Goal: Task Accomplishment & Management: Use online tool/utility

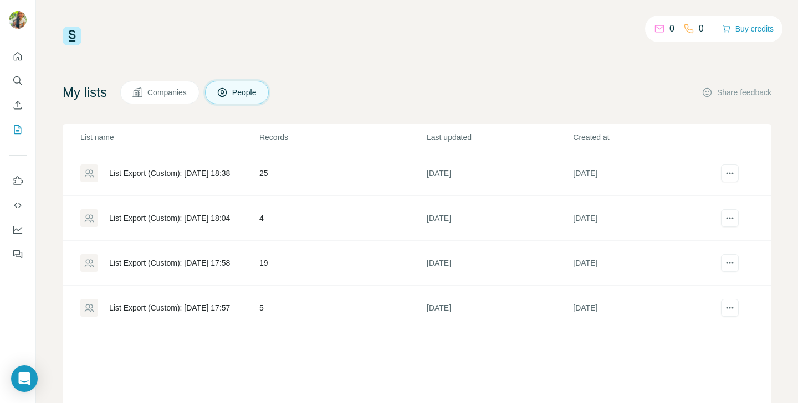
click at [232, 182] on div "List Export (Custom): [DATE] 18:38" at bounding box center [169, 173] width 178 height 18
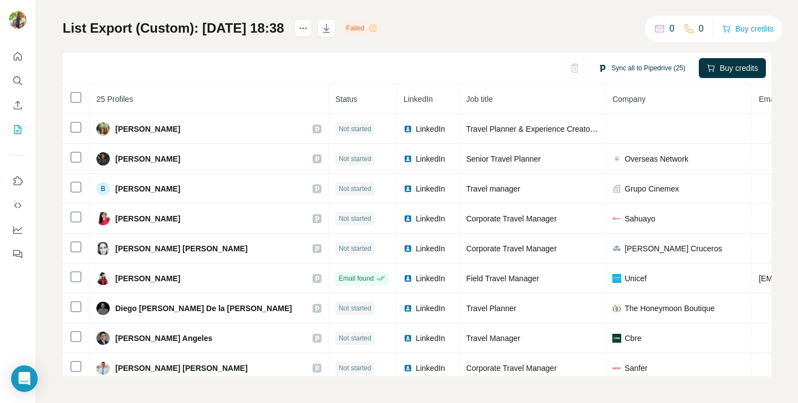
click at [616, 68] on button "Sync all to Pipedrive (25)" at bounding box center [641, 68] width 102 height 17
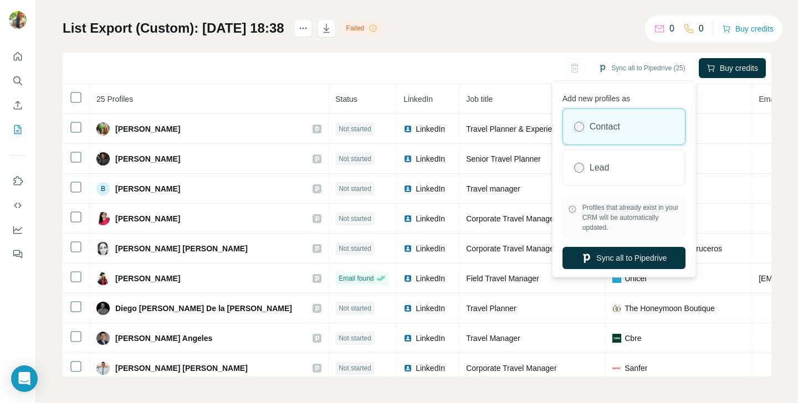
click at [526, 28] on div "List Export (Custom): 12/09/2025 18:38 Failed Sync all to Pipedrive (25) Buy cr…" at bounding box center [417, 197] width 708 height 357
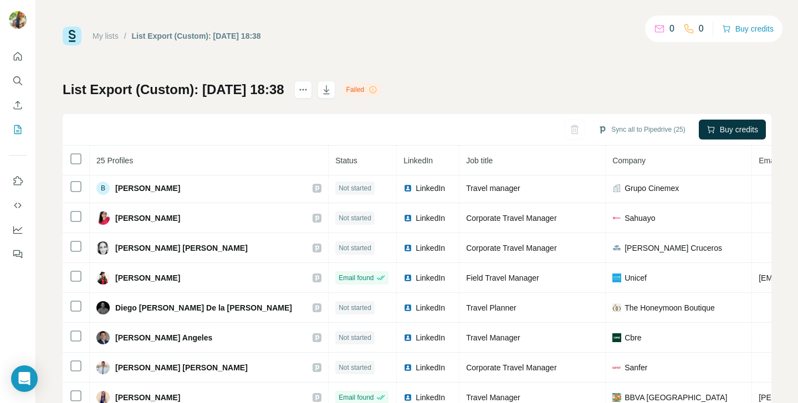
scroll to position [80, 0]
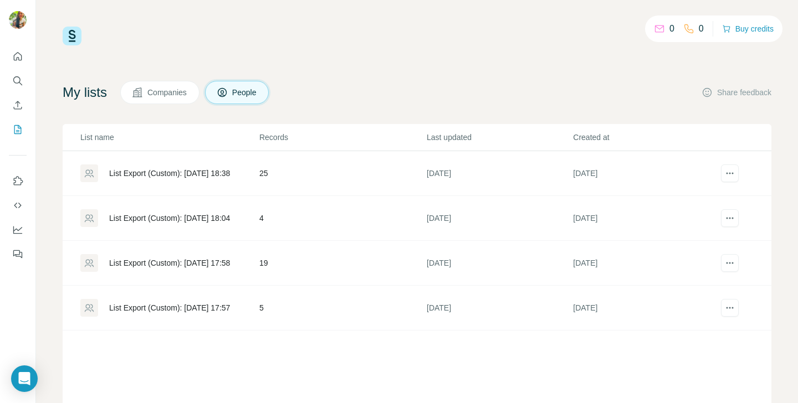
click at [177, 216] on div "List Export (Custom): [DATE] 18:04" at bounding box center [169, 218] width 121 height 11
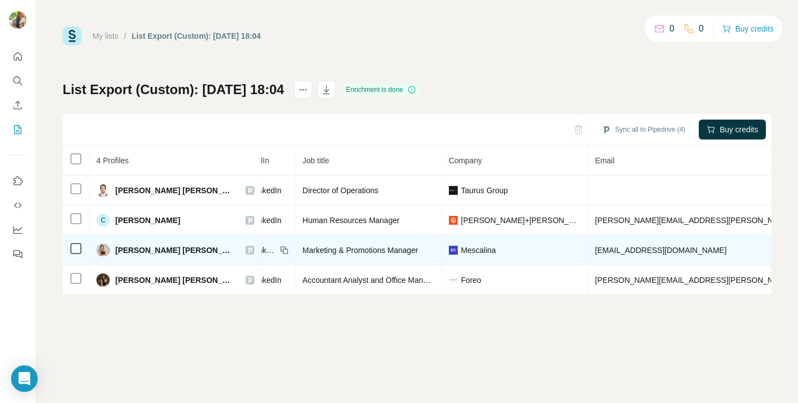
scroll to position [0, 240]
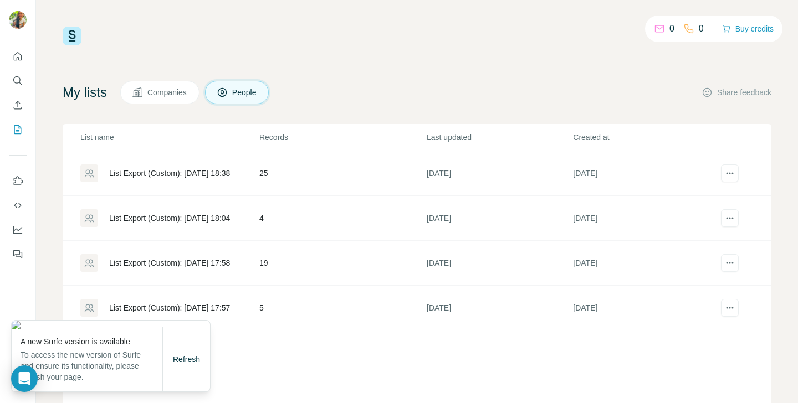
click at [271, 327] on td "5" at bounding box center [342, 308] width 167 height 45
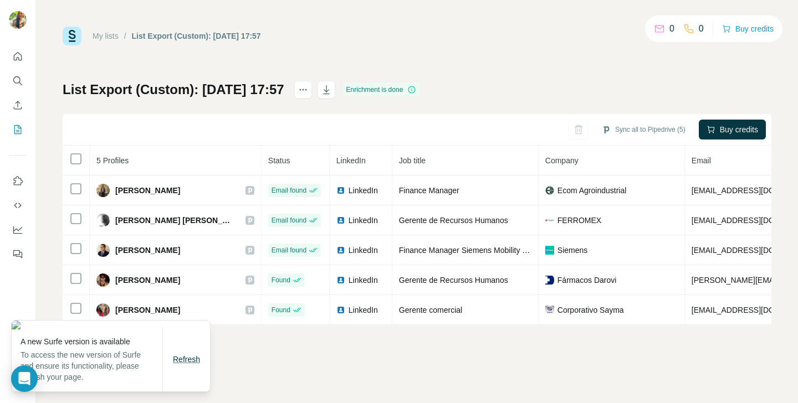
click at [188, 363] on span "Refresh" at bounding box center [186, 359] width 27 height 9
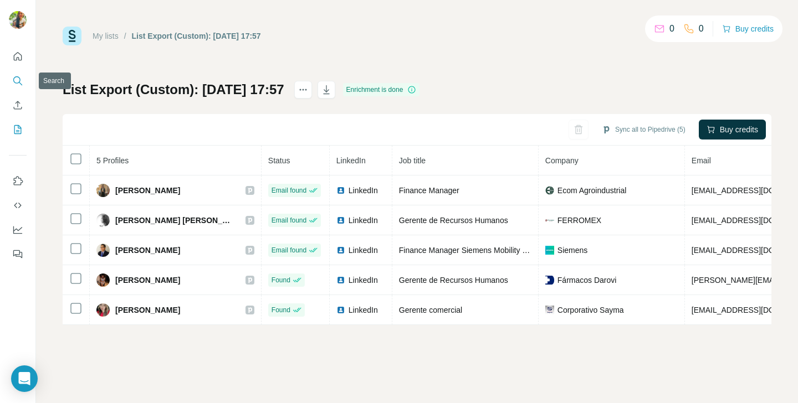
click at [14, 76] on icon "Search" at bounding box center [17, 80] width 11 height 11
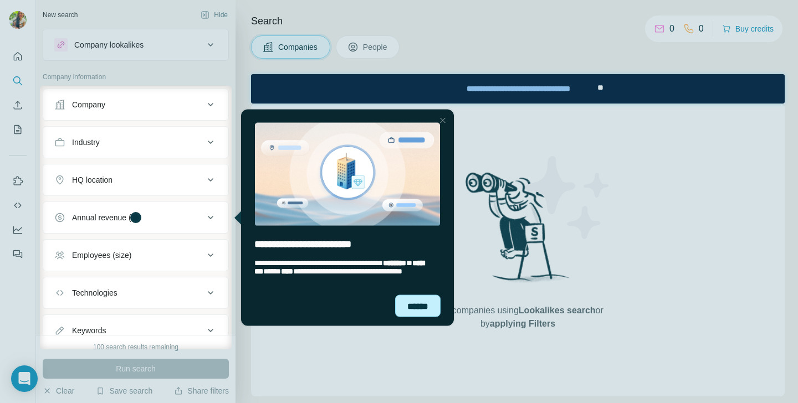
click at [417, 310] on div "******" at bounding box center [417, 306] width 45 height 22
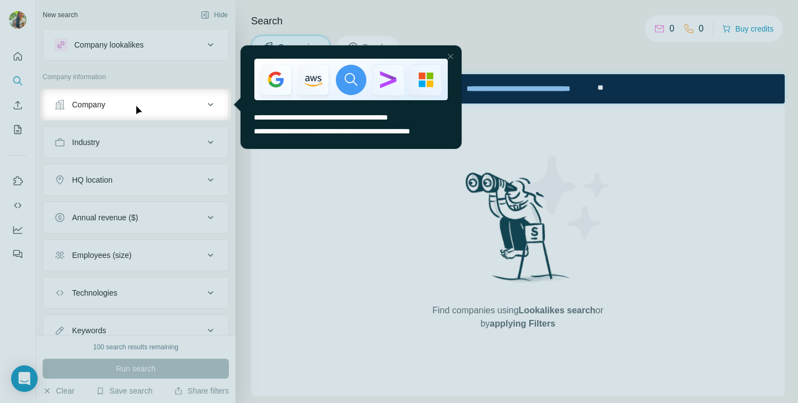
click at [449, 56] on div at bounding box center [450, 56] width 13 height 13
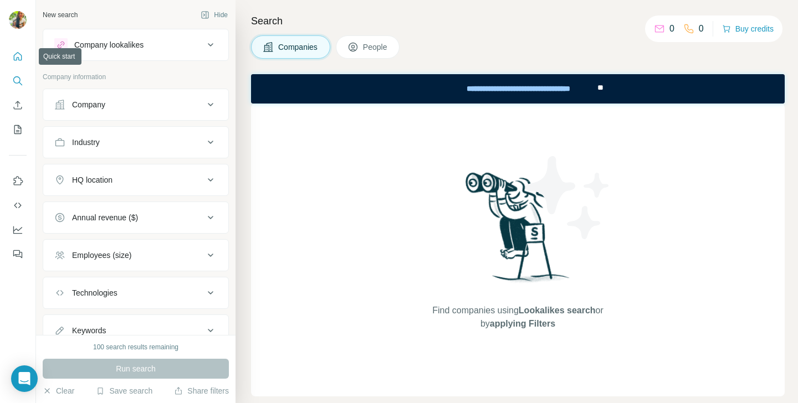
click at [18, 55] on icon "Quick start" at bounding box center [17, 56] width 11 height 11
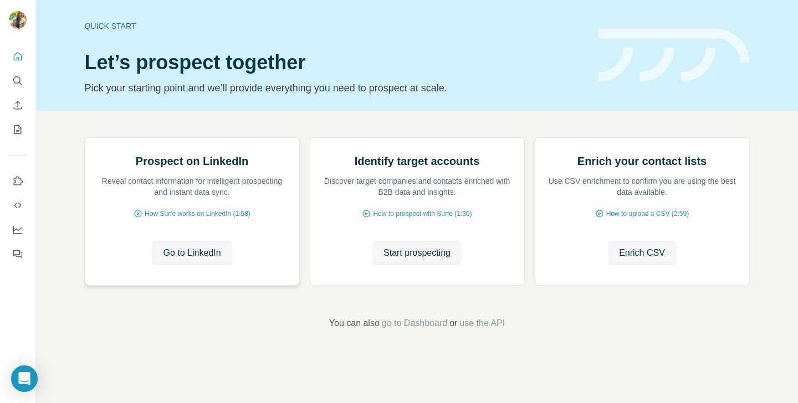
scroll to position [61, 0]
click at [187, 260] on span "Go to LinkedIn" at bounding box center [192, 252] width 58 height 13
click at [11, 128] on button "My lists" at bounding box center [18, 130] width 18 height 20
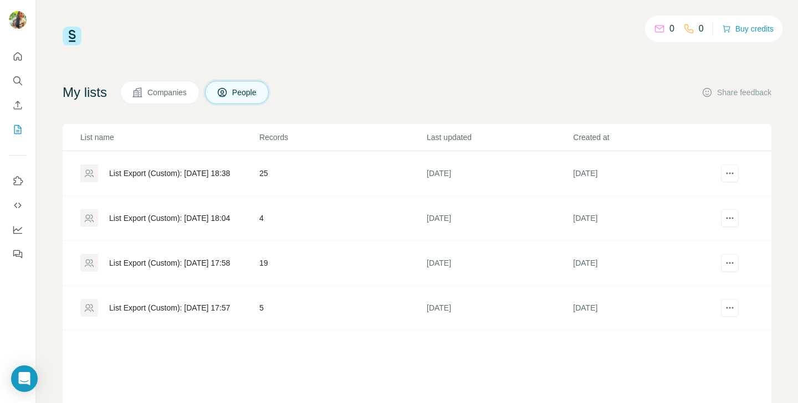
click at [202, 306] on div "List Export (Custom): [DATE] 17:57" at bounding box center [169, 307] width 121 height 11
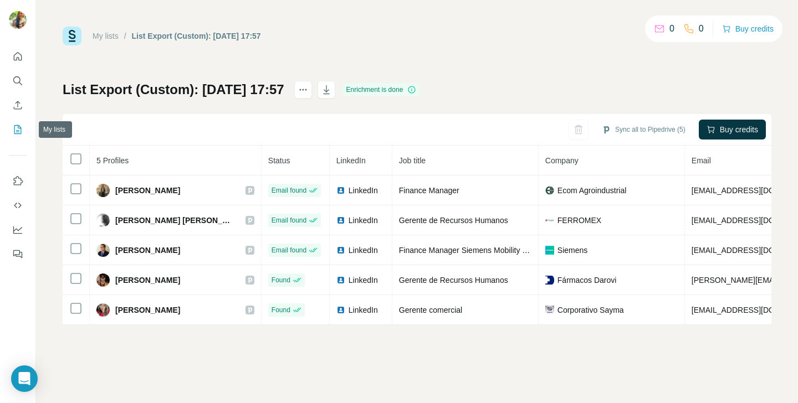
click at [13, 129] on icon "My lists" at bounding box center [17, 129] width 11 height 11
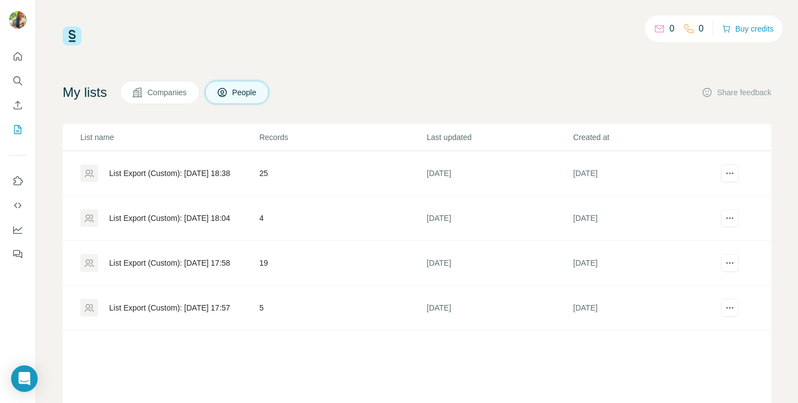
click at [212, 263] on div "List Export (Custom): [DATE] 17:58" at bounding box center [169, 263] width 121 height 11
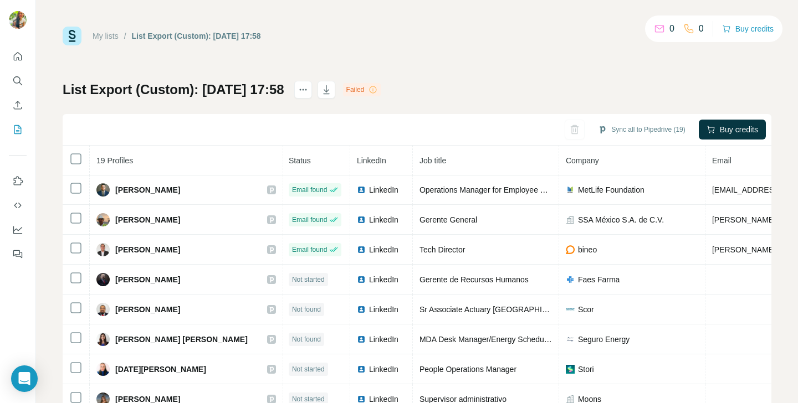
scroll to position [0, 1]
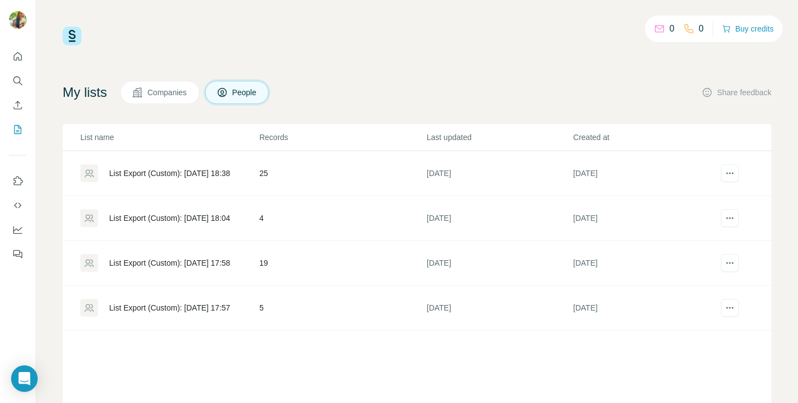
click at [177, 176] on div "List Export (Custom): [DATE] 18:38" at bounding box center [169, 173] width 121 height 11
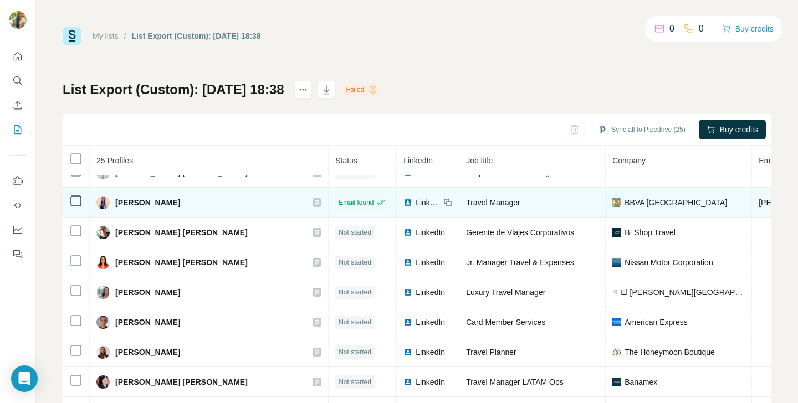
scroll to position [259, 0]
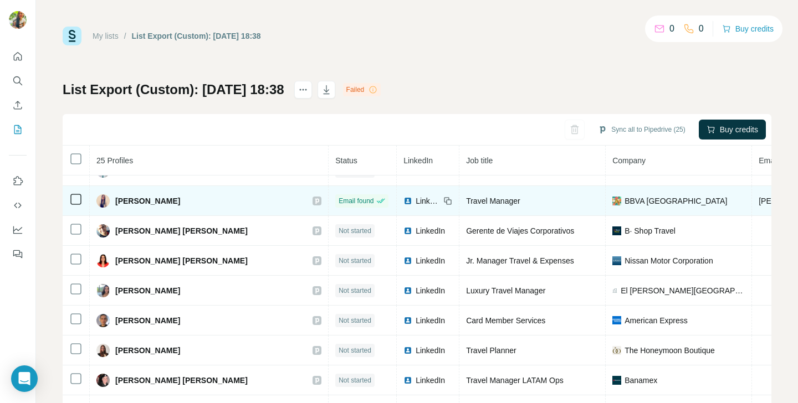
drag, startPoint x: 116, startPoint y: 201, endPoint x: 176, endPoint y: 206, distance: 60.6
click at [176, 206] on div "Iliana Araiza" at bounding box center [208, 200] width 225 height 13
click at [444, 202] on icon at bounding box center [446, 199] width 5 height 5
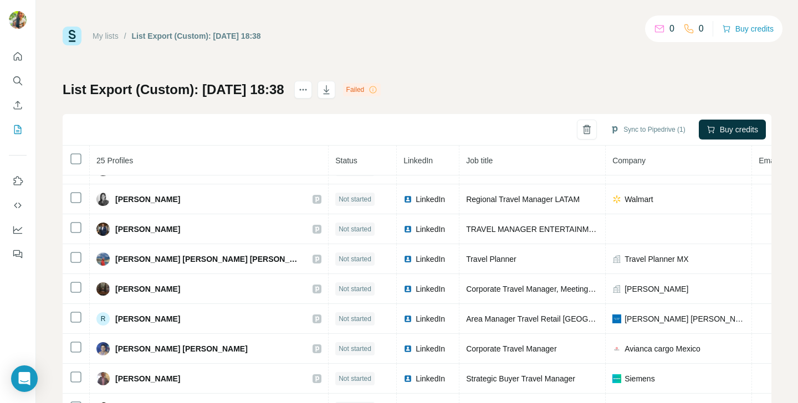
scroll to position [485, 0]
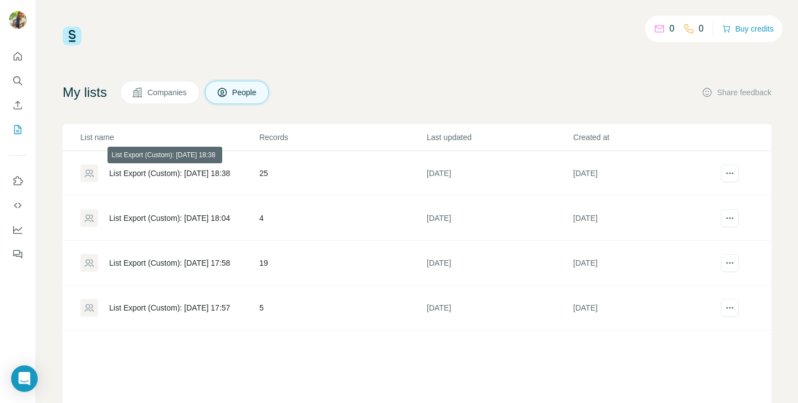
click at [178, 171] on div "List Export (Custom): [DATE] 18:38" at bounding box center [169, 173] width 121 height 11
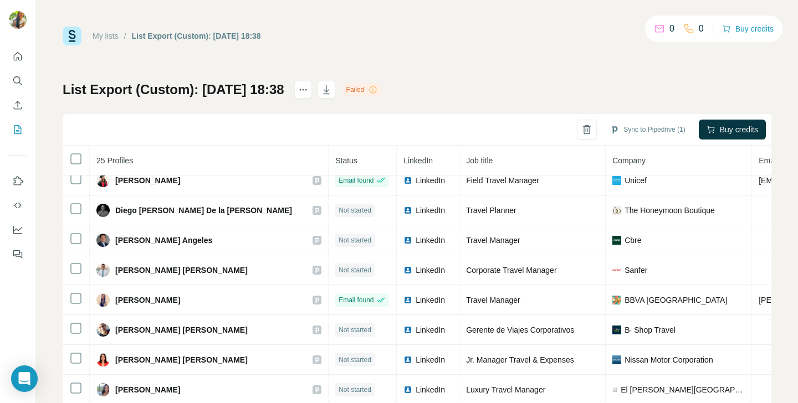
scroll to position [167, 0]
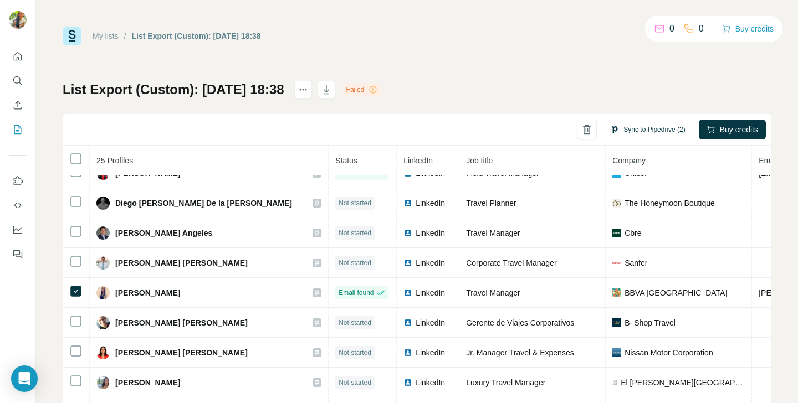
click at [629, 129] on button "Sync to Pipedrive (2)" at bounding box center [647, 129] width 90 height 17
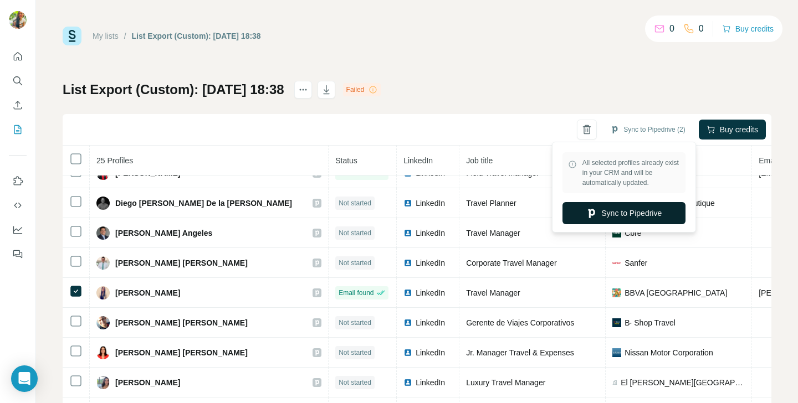
click at [614, 211] on button "Sync to Pipedrive" at bounding box center [623, 213] width 123 height 22
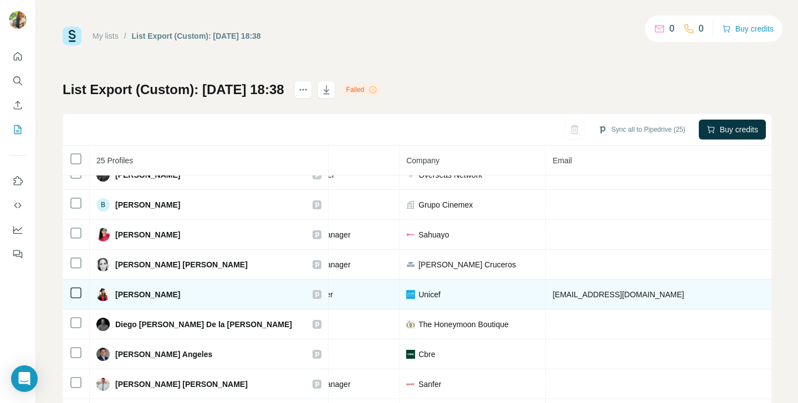
scroll to position [45, 211]
drag, startPoint x: 483, startPoint y: 295, endPoint x: 564, endPoint y: 290, distance: 81.0
click at [564, 290] on td "cezuvm@hotmail.com" at bounding box center [677, 295] width 273 height 30
copy span "cezuvm@hotmail.com"
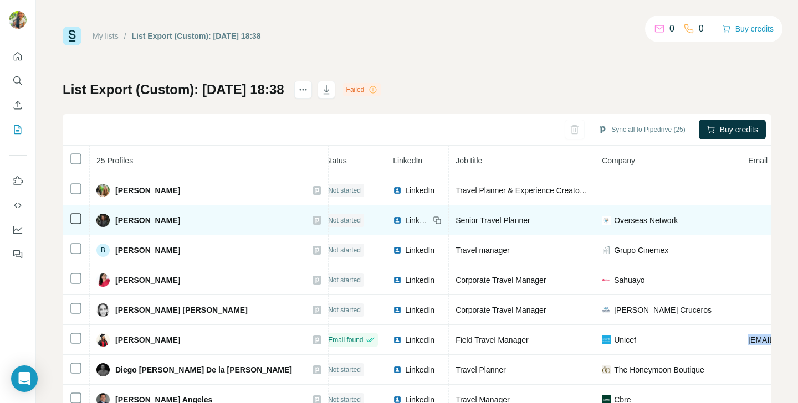
scroll to position [0, 0]
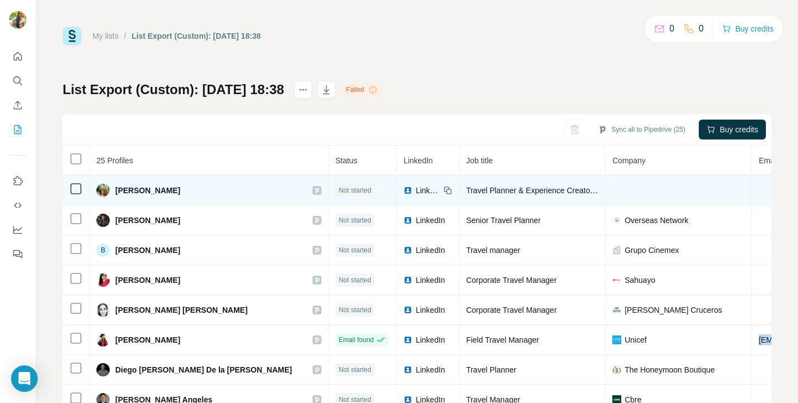
drag, startPoint x: 115, startPoint y: 192, endPoint x: 178, endPoint y: 195, distance: 62.7
click at [178, 195] on span "Angélique Senon" at bounding box center [147, 190] width 65 height 11
copy span "Angélique Senon"
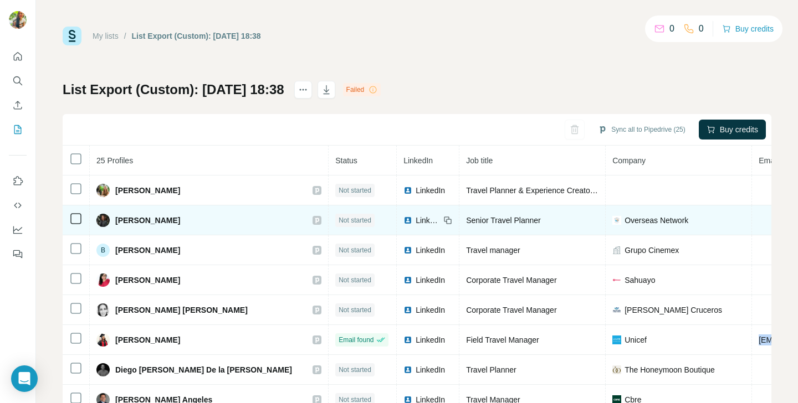
drag, startPoint x: 116, startPoint y: 222, endPoint x: 168, endPoint y: 226, distance: 52.8
click at [168, 226] on div "Aurélie Leloup" at bounding box center [138, 220] width 84 height 13
copy span "Aurélie Leloup"
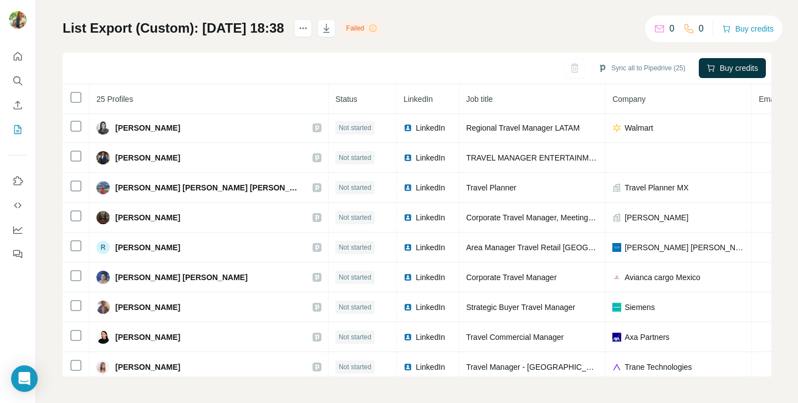
scroll to position [485, 0]
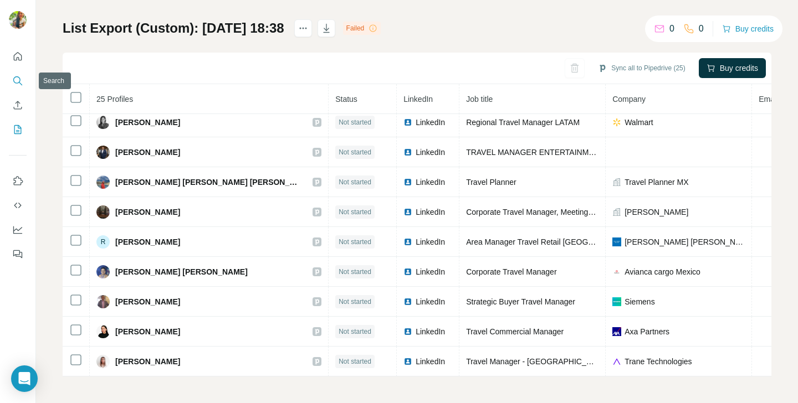
click at [13, 79] on icon "Search" at bounding box center [17, 80] width 11 height 11
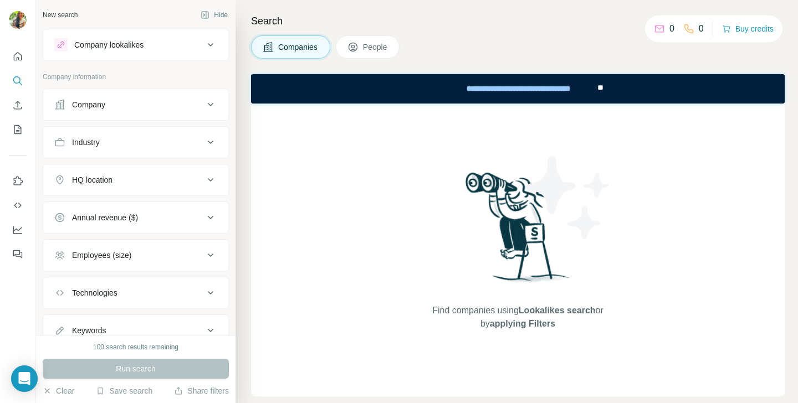
click at [14, 119] on nav at bounding box center [18, 93] width 18 height 93
click at [16, 130] on icon "My lists" at bounding box center [19, 128] width 6 height 7
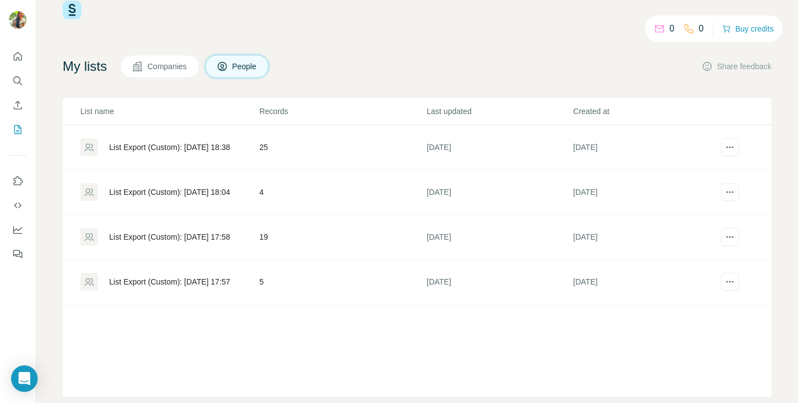
scroll to position [34, 0]
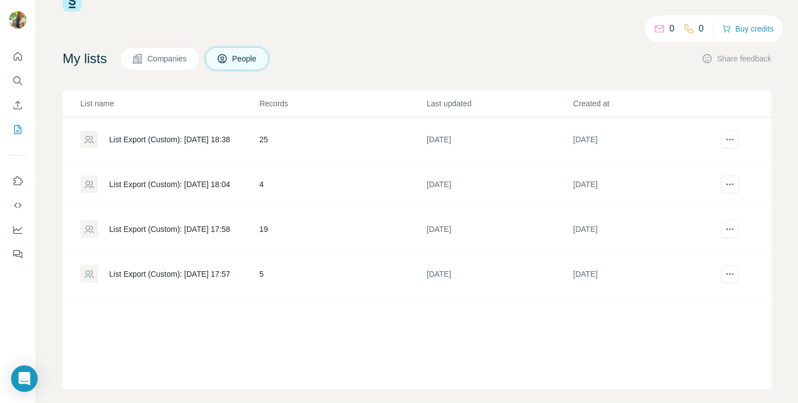
click at [175, 182] on div "List Export (Custom): [DATE] 18:04" at bounding box center [169, 184] width 121 height 11
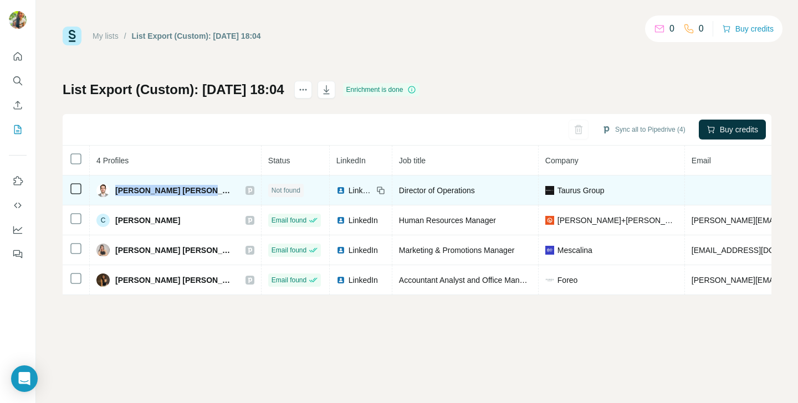
drag, startPoint x: 116, startPoint y: 190, endPoint x: 197, endPoint y: 196, distance: 81.1
click at [197, 196] on div "Alejandro Vega Concha" at bounding box center [165, 190] width 138 height 13
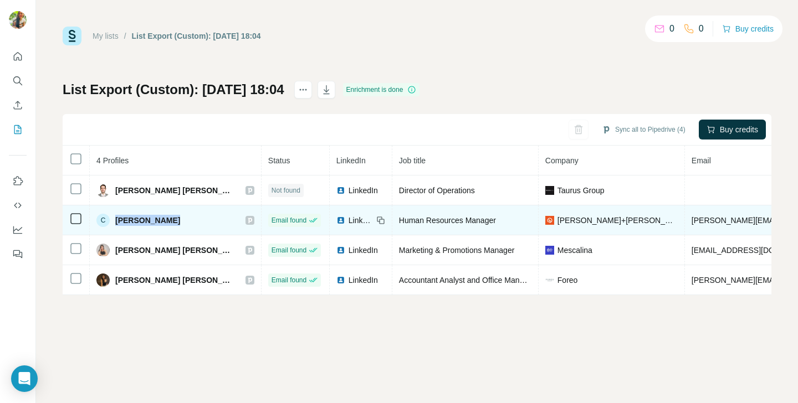
drag, startPoint x: 116, startPoint y: 221, endPoint x: 177, endPoint y: 223, distance: 60.9
click at [177, 223] on div "C Cesar Esqueda" at bounding box center [175, 220] width 158 height 13
copy span "Cesar Esqueda"
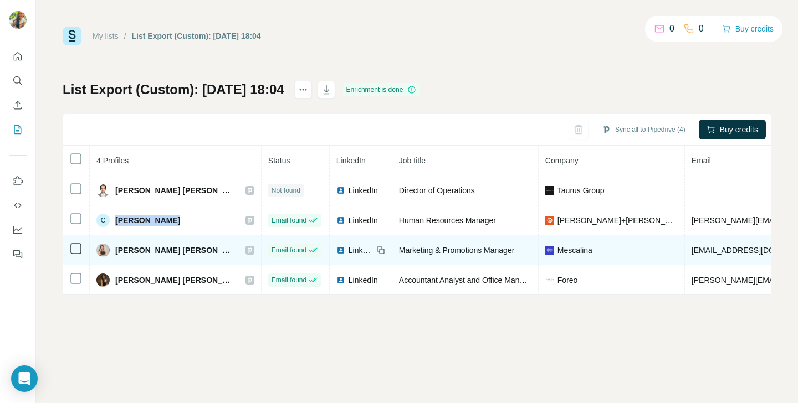
drag, startPoint x: 118, startPoint y: 251, endPoint x: 226, endPoint y: 256, distance: 108.1
click at [226, 256] on div "María Eugenia Carmona Calderón" at bounding box center [165, 250] width 138 height 13
click at [208, 251] on span "María Eugenia Carmona Calderón" at bounding box center [174, 250] width 119 height 11
drag, startPoint x: 116, startPoint y: 250, endPoint x: 202, endPoint y: 253, distance: 86.5
click at [202, 253] on span "María Eugenia Carmona Calderón" at bounding box center [174, 250] width 119 height 11
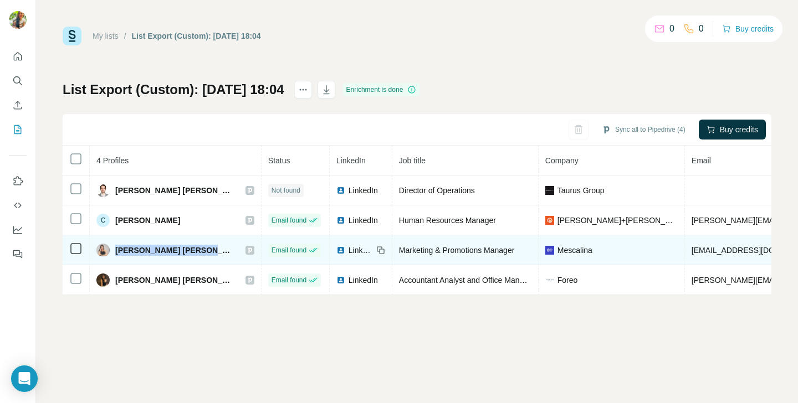
copy span "María Eugenia Carmona"
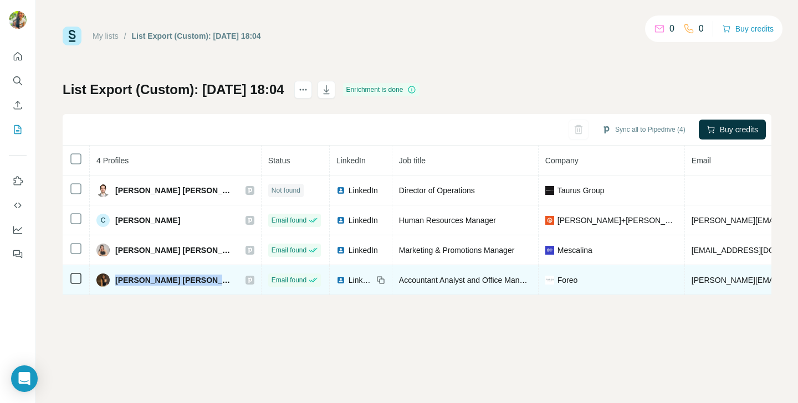
drag, startPoint x: 117, startPoint y: 279, endPoint x: 213, endPoint y: 284, distance: 95.9
click at [213, 284] on span "Pamela Elizabeth Barroeta Serrano" at bounding box center [174, 280] width 119 height 11
copy span "Pamela Elizabeth Barroeta"
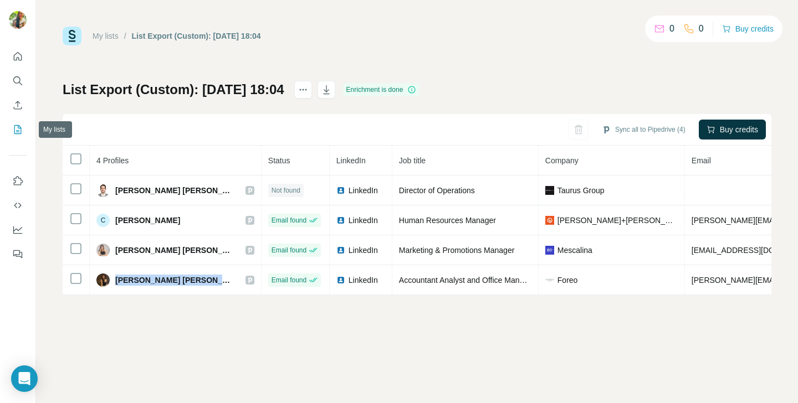
click at [17, 122] on button "My lists" at bounding box center [18, 130] width 18 height 20
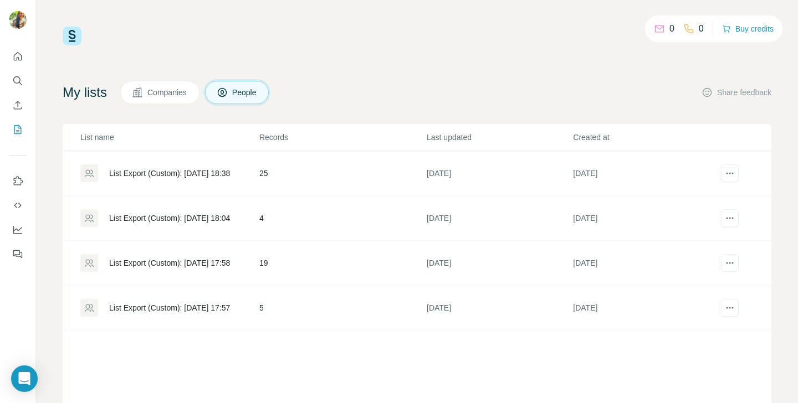
click at [196, 265] on div "List Export (Custom): [DATE] 17:58" at bounding box center [169, 263] width 121 height 11
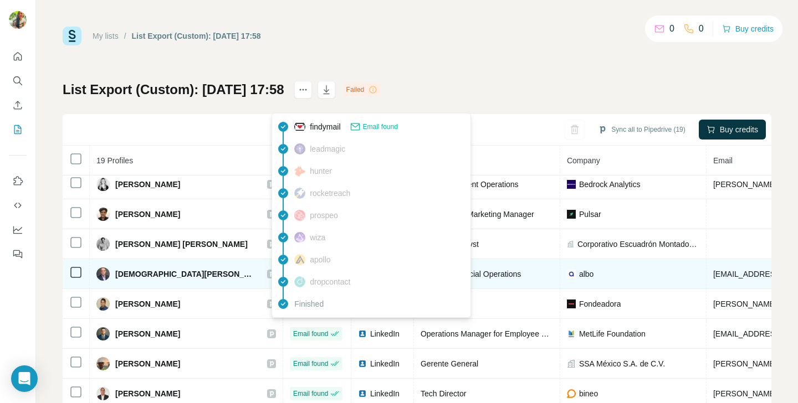
scroll to position [35, 0]
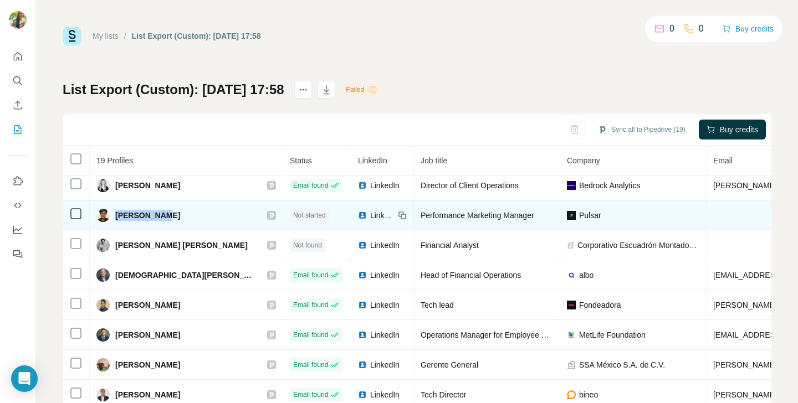
drag, startPoint x: 115, startPoint y: 218, endPoint x: 151, endPoint y: 221, distance: 36.2
click at [151, 221] on div "Bryan Ponce" at bounding box center [138, 215] width 84 height 13
copy span "Bryan Ponce"
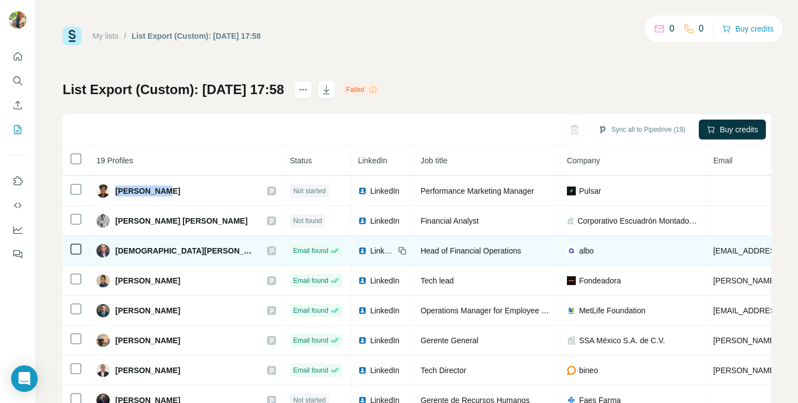
scroll to position [60, 0]
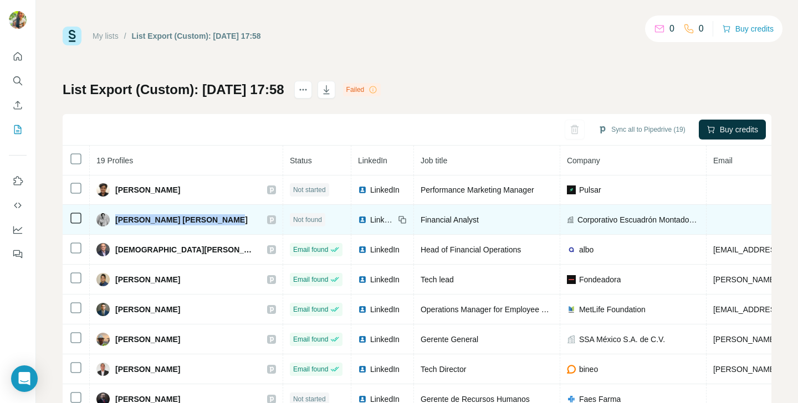
drag, startPoint x: 116, startPoint y: 219, endPoint x: 220, endPoint y: 222, distance: 104.2
click at [220, 222] on span "Bryan Alejandro Balderrama Becerra" at bounding box center [181, 219] width 132 height 11
copy span "Bryan Alejandro Balderrama"
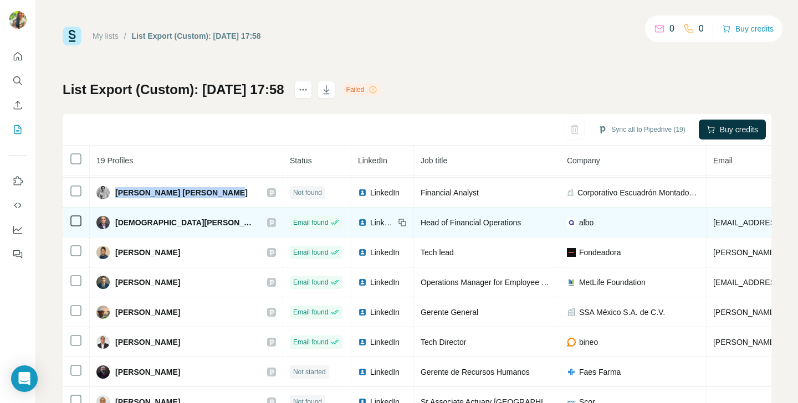
scroll to position [89, 0]
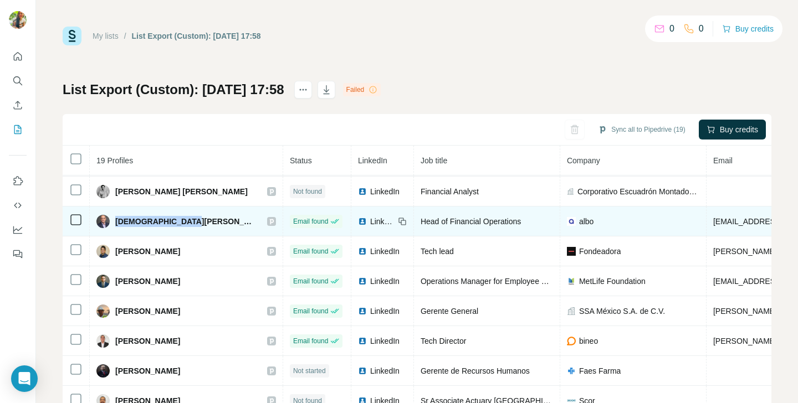
drag, startPoint x: 115, startPoint y: 219, endPoint x: 194, endPoint y: 223, distance: 79.3
click at [194, 223] on div "Christian Vázquez" at bounding box center [185, 221] width 179 height 13
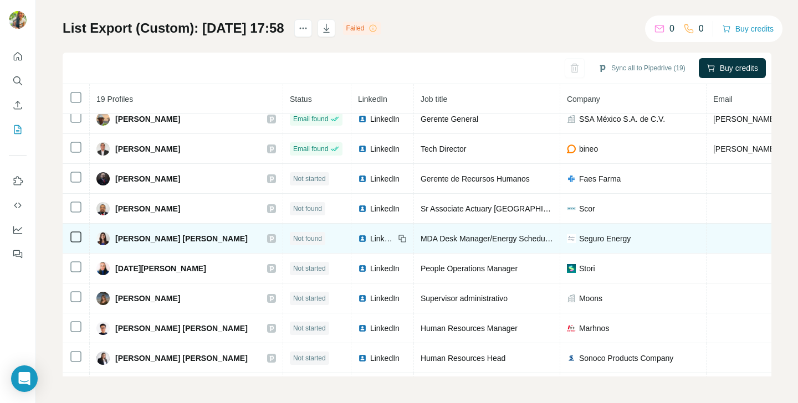
scroll to position [214, 0]
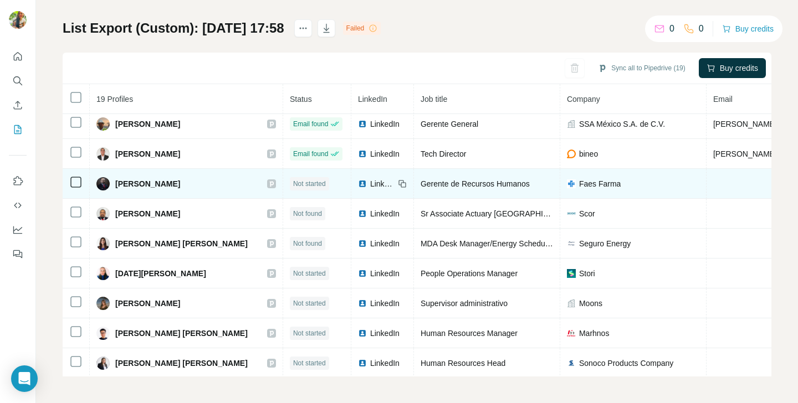
drag, startPoint x: 118, startPoint y: 186, endPoint x: 183, endPoint y: 189, distance: 64.9
click at [180, 189] on div "Juan Antonio Segura" at bounding box center [138, 183] width 84 height 13
click at [217, 188] on div "Juan Antonio Segura" at bounding box center [185, 183] width 179 height 13
drag, startPoint x: 116, startPoint y: 182, endPoint x: 205, endPoint y: 188, distance: 88.9
click at [205, 188] on div "Juan Antonio Segura" at bounding box center [185, 183] width 179 height 13
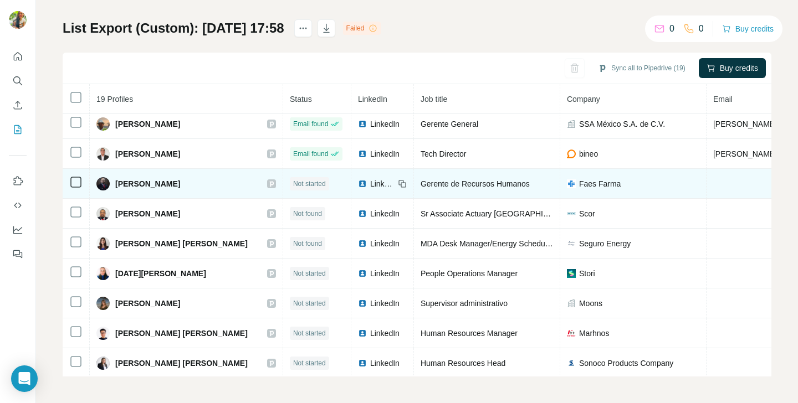
copy span "Juan Antonio Segura"
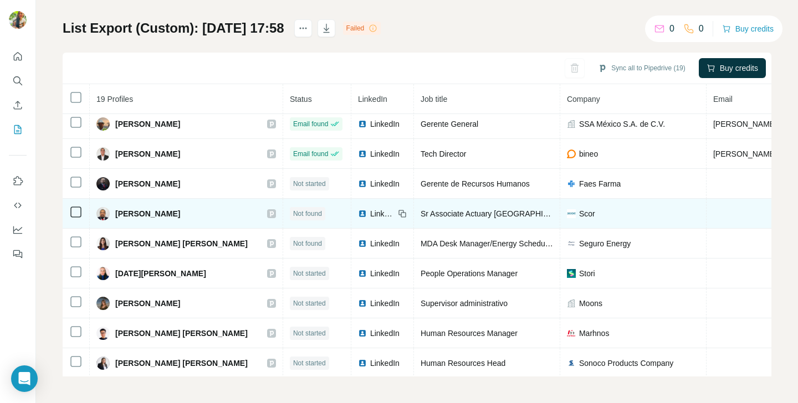
drag, startPoint x: 116, startPoint y: 214, endPoint x: 181, endPoint y: 219, distance: 64.4
click at [181, 219] on div "Juan Carlos Melo" at bounding box center [185, 213] width 179 height 13
copy span "Juan Carlos Melo"
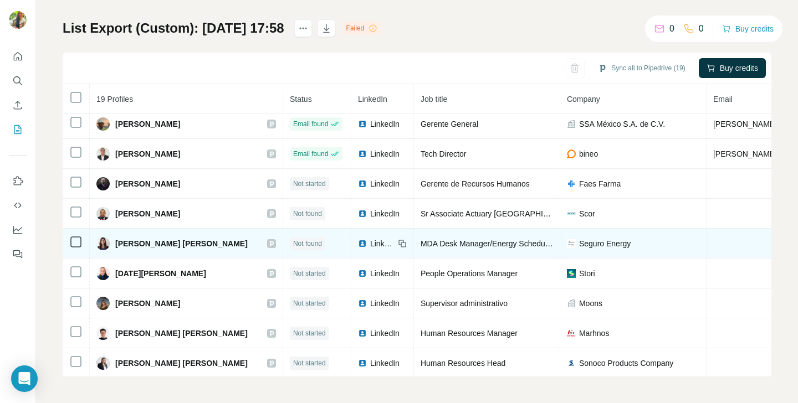
drag, startPoint x: 117, startPoint y: 244, endPoint x: 223, endPoint y: 249, distance: 105.9
click at [223, 249] on div "Karen Rubí Martinez Espinoza" at bounding box center [171, 243] width 151 height 13
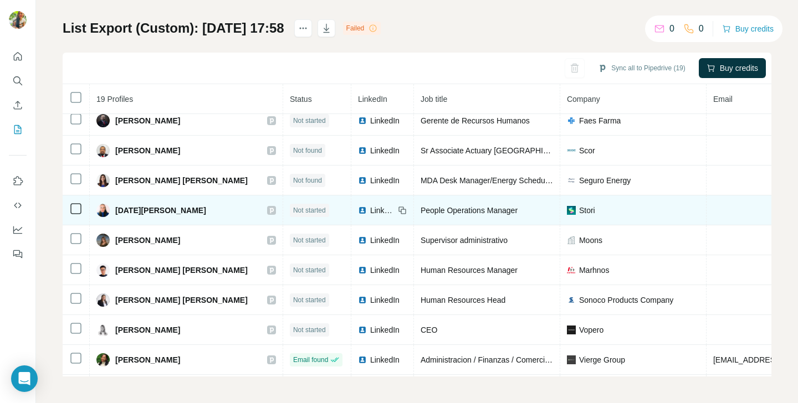
scroll to position [278, 0]
drag, startPoint x: 117, startPoint y: 207, endPoint x: 199, endPoint y: 213, distance: 82.2
click at [199, 213] on div "Lucia Garcia Sobreyra" at bounding box center [185, 209] width 179 height 13
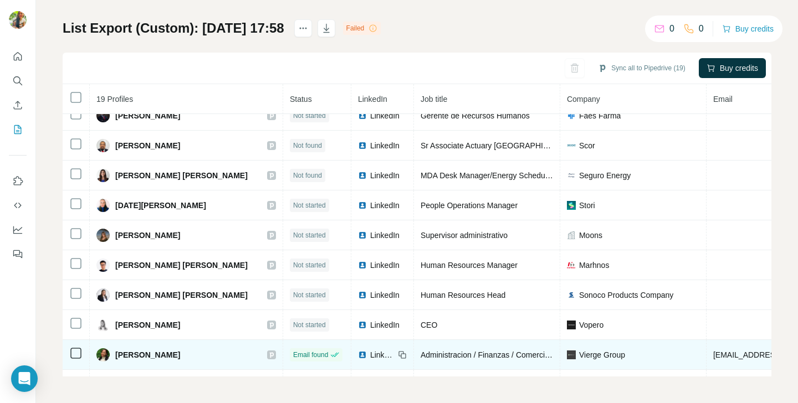
scroll to position [282, 0]
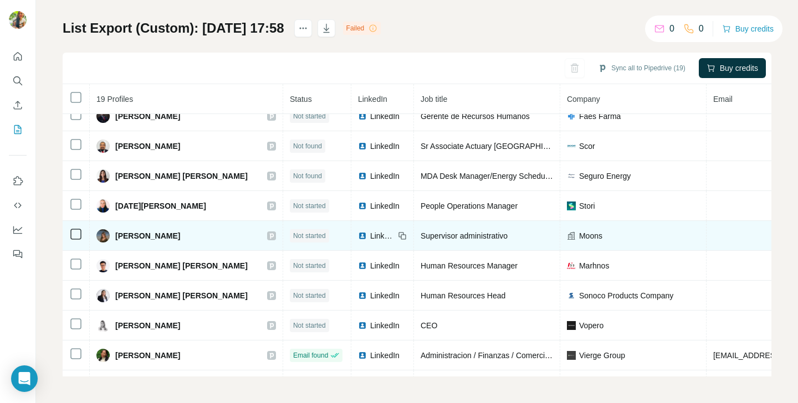
drag, startPoint x: 115, startPoint y: 236, endPoint x: 215, endPoint y: 235, distance: 99.7
click at [215, 235] on div "Mariana Trinidad Fragoso" at bounding box center [185, 235] width 179 height 13
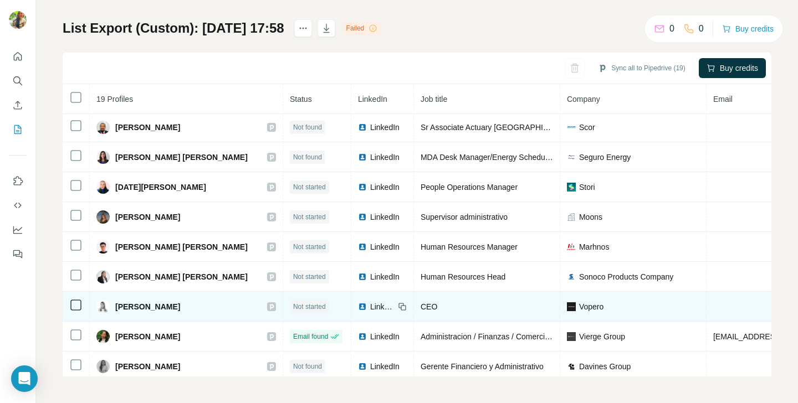
scroll to position [306, 0]
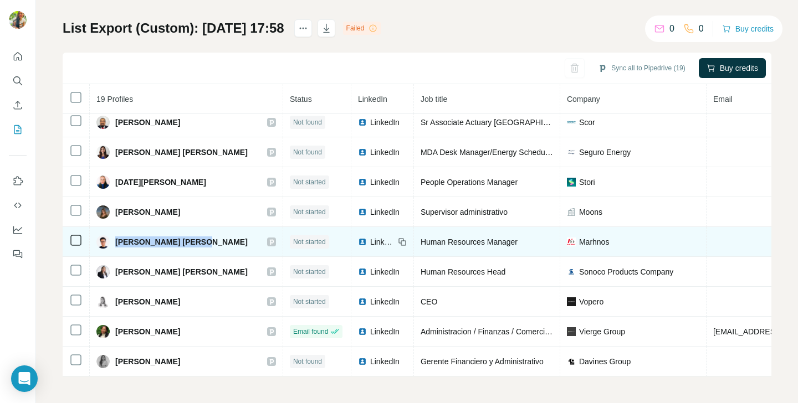
drag, startPoint x: 116, startPoint y: 242, endPoint x: 207, endPoint y: 245, distance: 91.4
click at [207, 245] on div "Miguel Angel Mercado" at bounding box center [185, 241] width 179 height 13
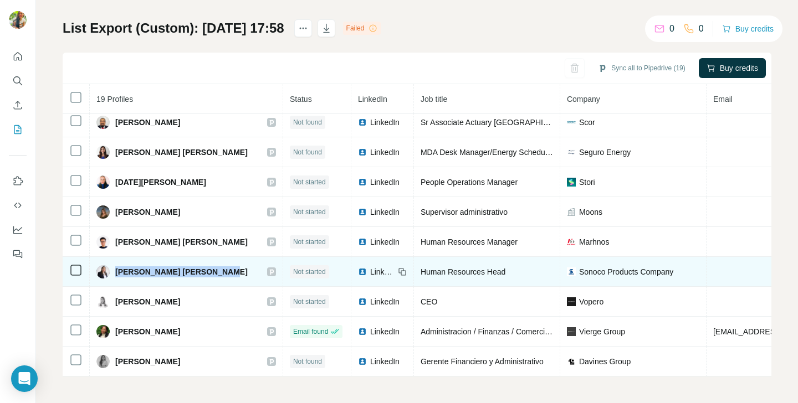
drag, startPoint x: 116, startPoint y: 274, endPoint x: 217, endPoint y: 276, distance: 100.8
click at [217, 276] on span "Mónica Cynthia Montes Lince" at bounding box center [181, 271] width 132 height 11
drag, startPoint x: 224, startPoint y: 272, endPoint x: 109, endPoint y: 266, distance: 114.8
click at [109, 266] on div "Mónica Cynthia Montes Lince" at bounding box center [171, 271] width 151 height 13
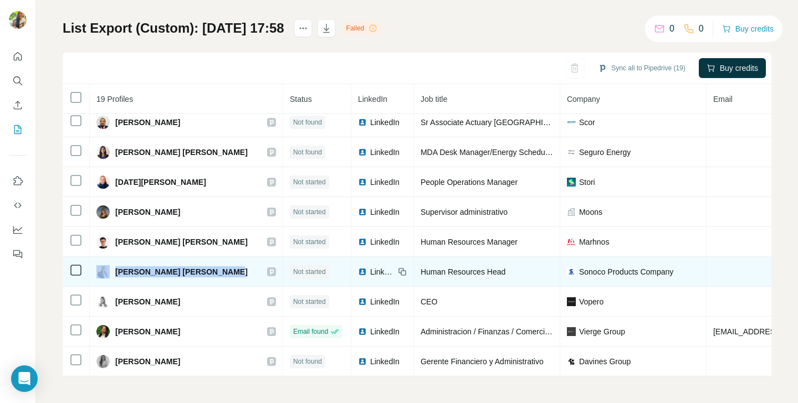
click at [123, 274] on span "Mónica Cynthia Montes Lince" at bounding box center [181, 271] width 132 height 11
drag, startPoint x: 117, startPoint y: 272, endPoint x: 228, endPoint y: 274, distance: 110.2
click at [228, 274] on div "Mónica Cynthia Montes Lince" at bounding box center [185, 271] width 179 height 13
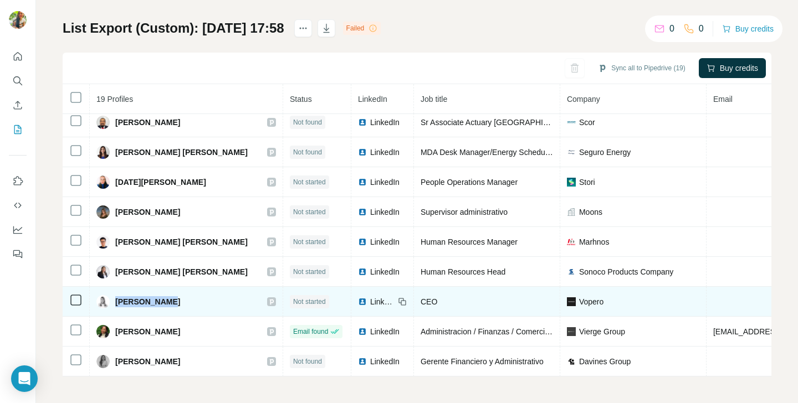
drag, startPoint x: 116, startPoint y: 302, endPoint x: 174, endPoint y: 302, distance: 58.2
click at [174, 302] on div "Paula Cagiao" at bounding box center [185, 301] width 179 height 13
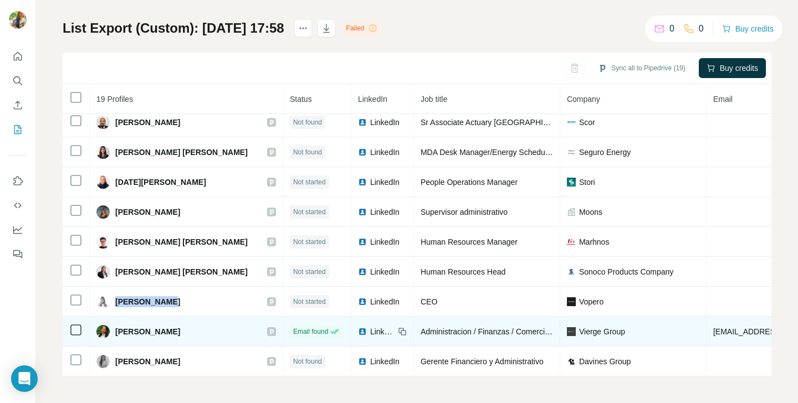
drag, startPoint x: 116, startPoint y: 331, endPoint x: 196, endPoint y: 330, distance: 79.8
click at [196, 330] on div "Yaelis Chávez Berrio" at bounding box center [185, 331] width 179 height 13
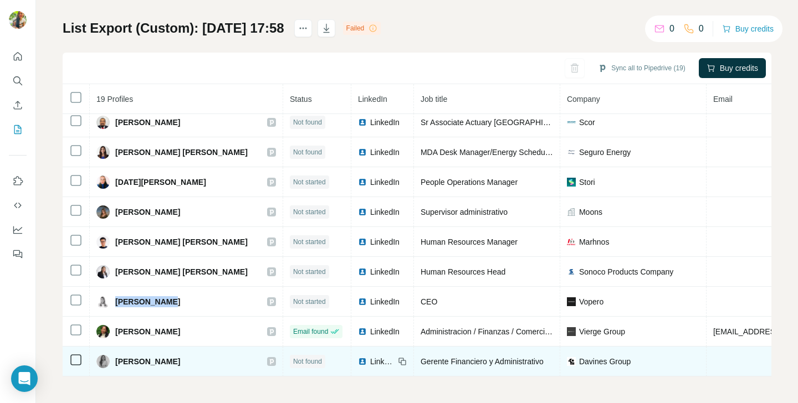
drag, startPoint x: 116, startPoint y: 362, endPoint x: 175, endPoint y: 363, distance: 59.3
click at [175, 363] on div "Yarheli Aguilar" at bounding box center [185, 361] width 179 height 13
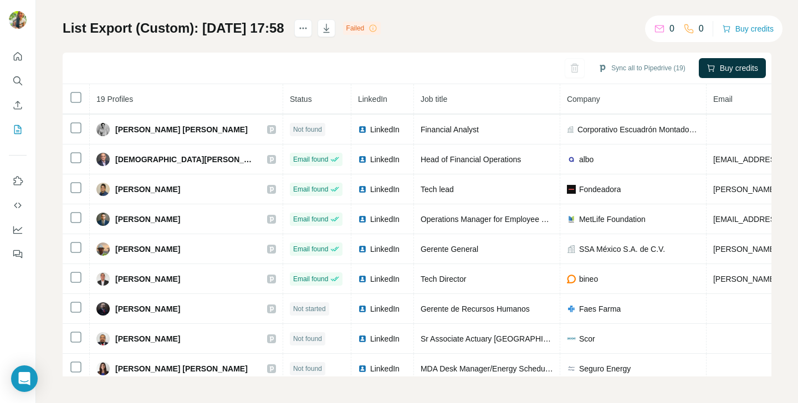
scroll to position [0, 0]
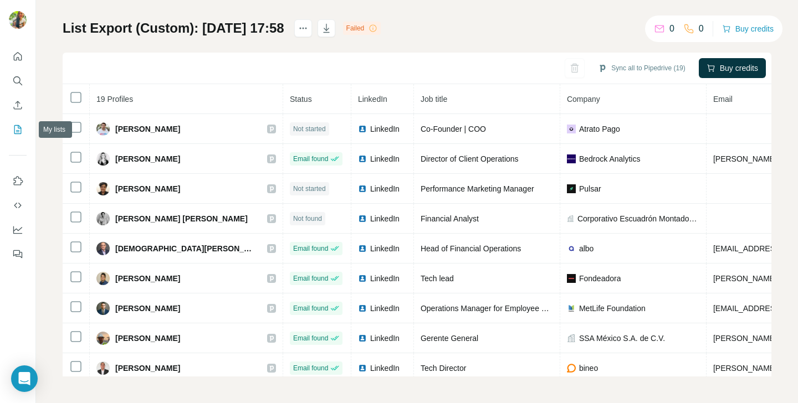
click at [14, 133] on icon "My lists" at bounding box center [17, 129] width 11 height 11
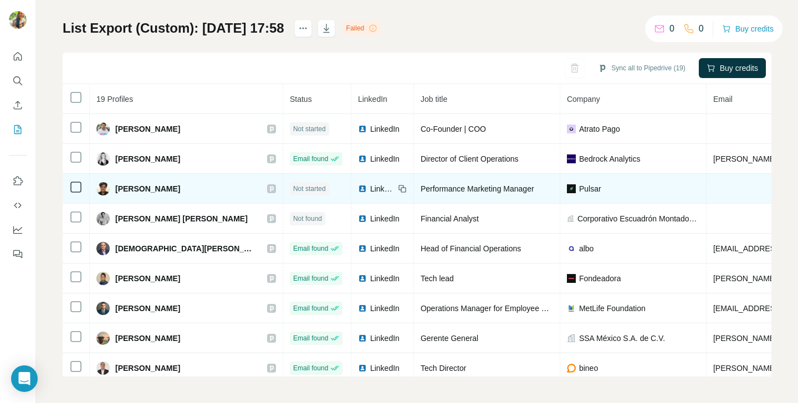
scroll to position [47, 0]
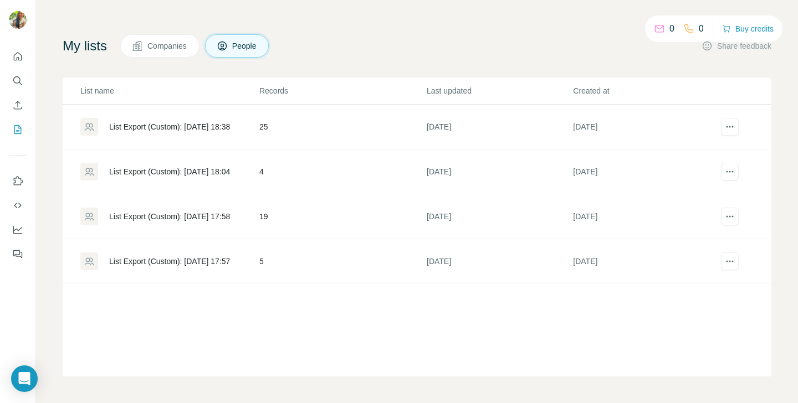
click at [183, 260] on div "List Export (Custom): [DATE] 17:57" at bounding box center [169, 261] width 121 height 11
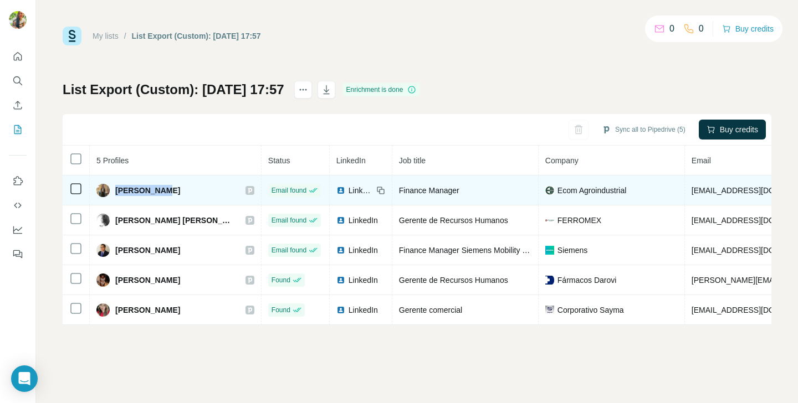
drag, startPoint x: 115, startPoint y: 192, endPoint x: 177, endPoint y: 189, distance: 61.5
click at [177, 189] on div "Alma Moreno" at bounding box center [175, 190] width 158 height 13
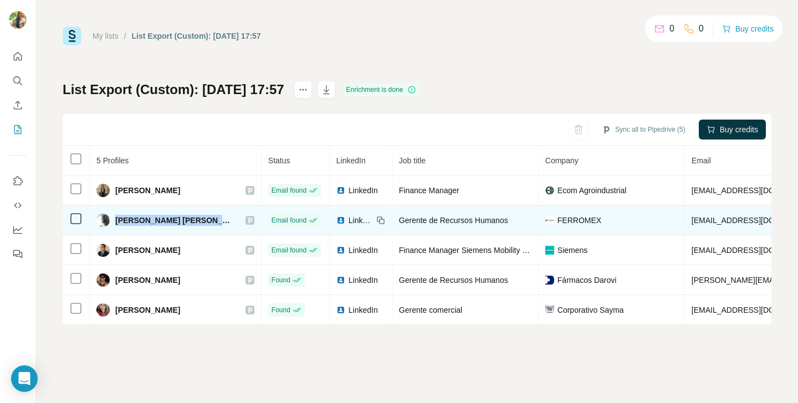
drag, startPoint x: 117, startPoint y: 217, endPoint x: 206, endPoint y: 225, distance: 89.0
click at [206, 225] on span "Cynthia Corina Morales Cambronero" at bounding box center [174, 220] width 119 height 11
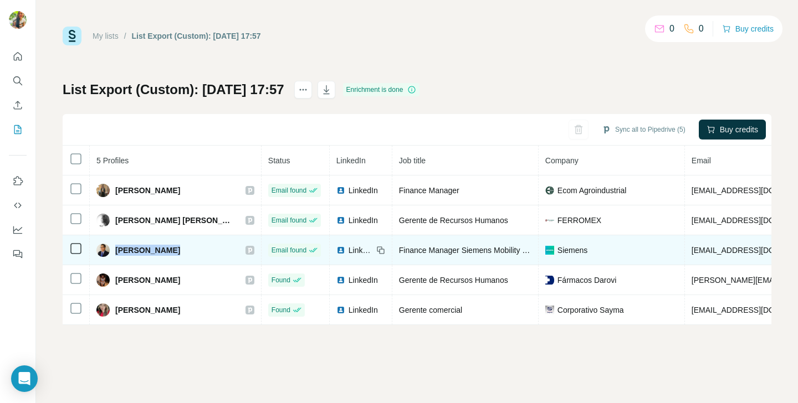
drag, startPoint x: 115, startPoint y: 251, endPoint x: 192, endPoint y: 254, distance: 76.5
click at [192, 254] on div "ERASMO VARGAS" at bounding box center [175, 250] width 158 height 13
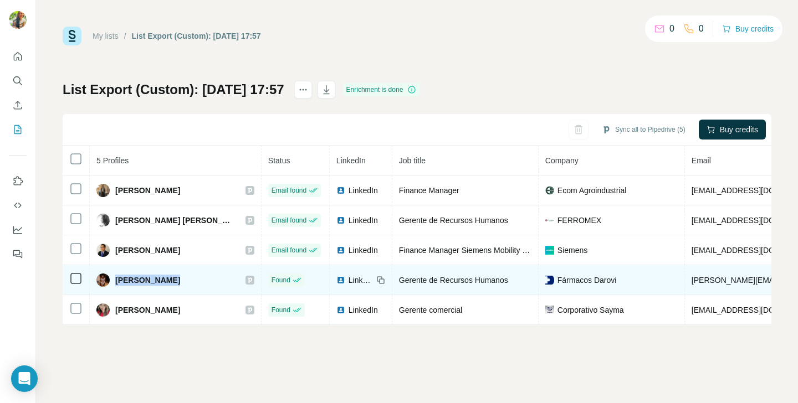
drag, startPoint x: 116, startPoint y: 281, endPoint x: 178, endPoint y: 286, distance: 61.7
click at [178, 286] on div "Lorena Salas" at bounding box center [175, 280] width 158 height 13
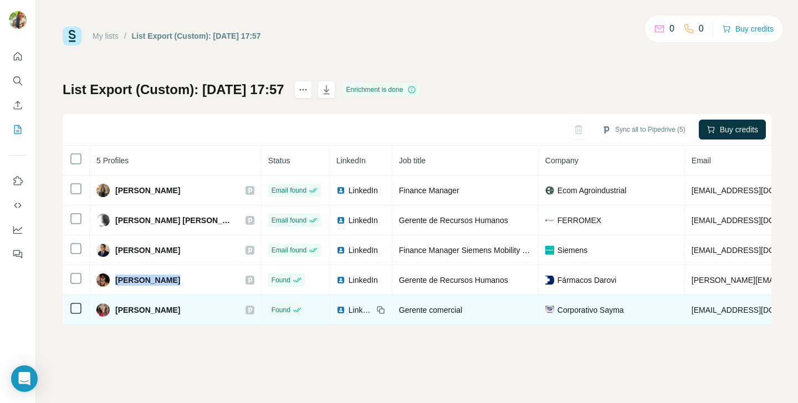
drag, startPoint x: 117, startPoint y: 308, endPoint x: 205, endPoint y: 317, distance: 89.0
click at [205, 317] on td "Paola Ortega Hernández S." at bounding box center [176, 310] width 172 height 30
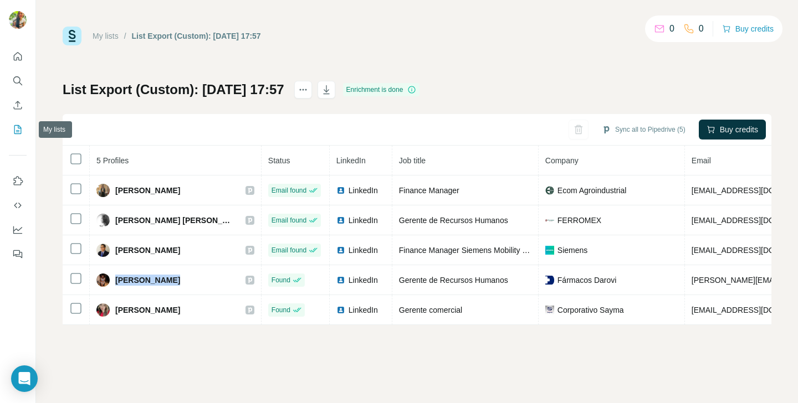
click at [14, 131] on icon "My lists" at bounding box center [17, 129] width 11 height 11
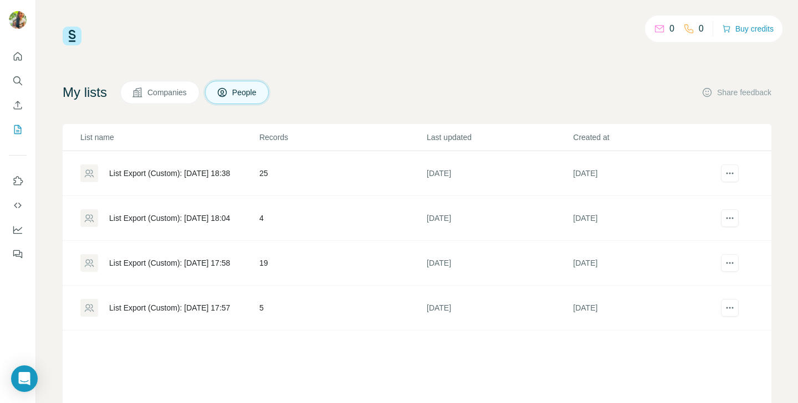
click at [211, 173] on div "List Export (Custom): [DATE] 18:38" at bounding box center [169, 173] width 121 height 11
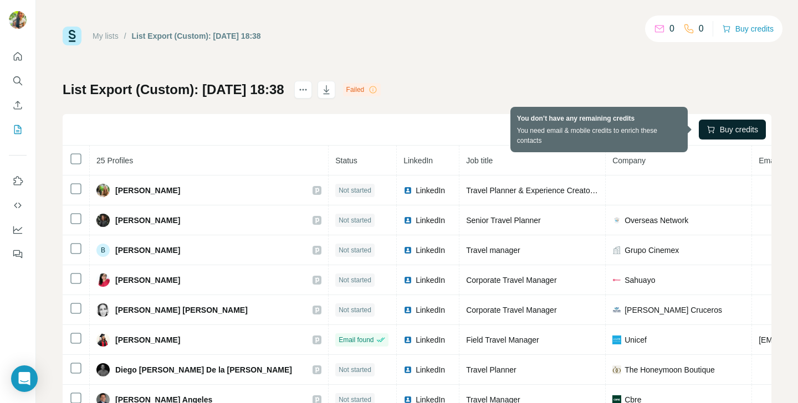
click at [712, 130] on button "Buy credits" at bounding box center [731, 130] width 67 height 20
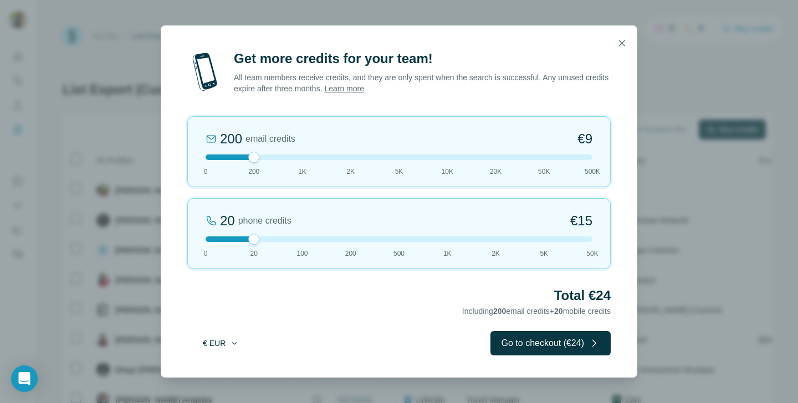
click at [235, 345] on icon "button" at bounding box center [234, 343] width 9 height 9
click at [237, 368] on div "$ USD" at bounding box center [243, 368] width 93 height 11
click at [619, 47] on icon "button" at bounding box center [621, 43] width 11 height 11
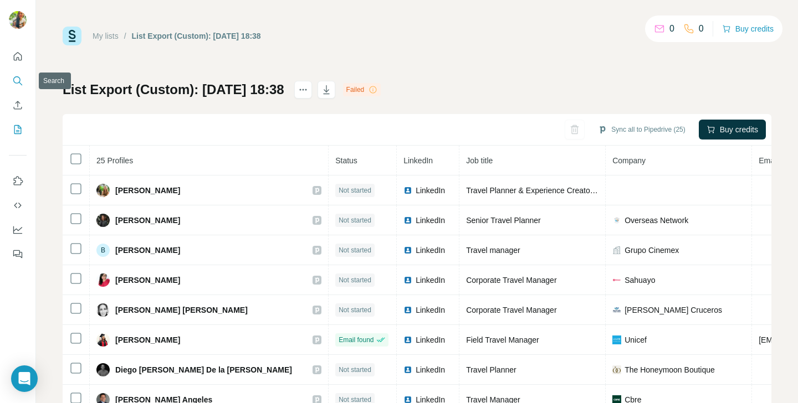
click at [17, 81] on icon "Search" at bounding box center [17, 80] width 11 height 11
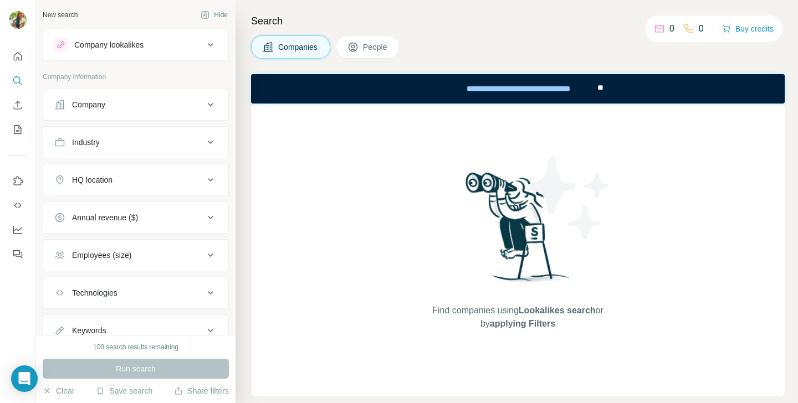
click at [380, 47] on span "People" at bounding box center [375, 47] width 25 height 11
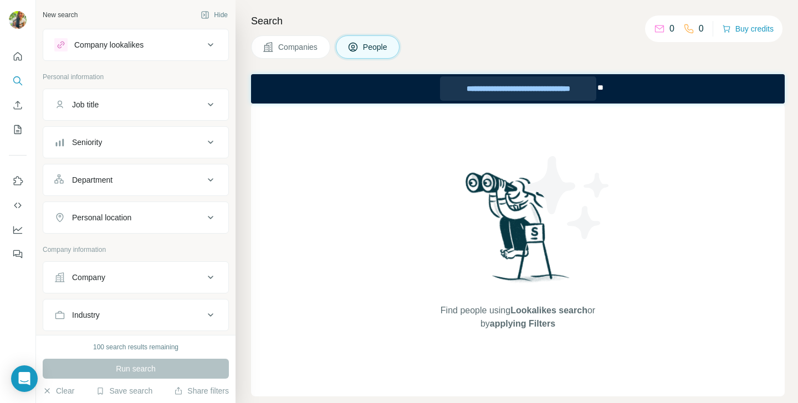
click at [550, 92] on div "**********" at bounding box center [518, 88] width 156 height 24
click at [135, 363] on div "Run search" at bounding box center [136, 369] width 186 height 20
click at [199, 101] on div "Job title" at bounding box center [129, 104] width 150 height 11
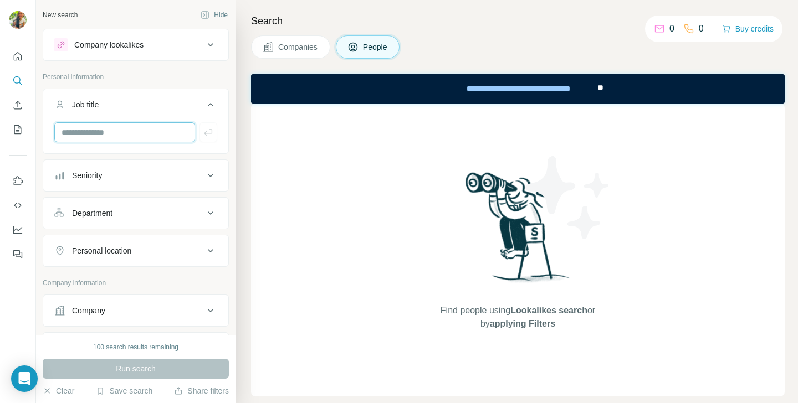
click at [149, 128] on input "text" at bounding box center [124, 132] width 141 height 20
type input "*"
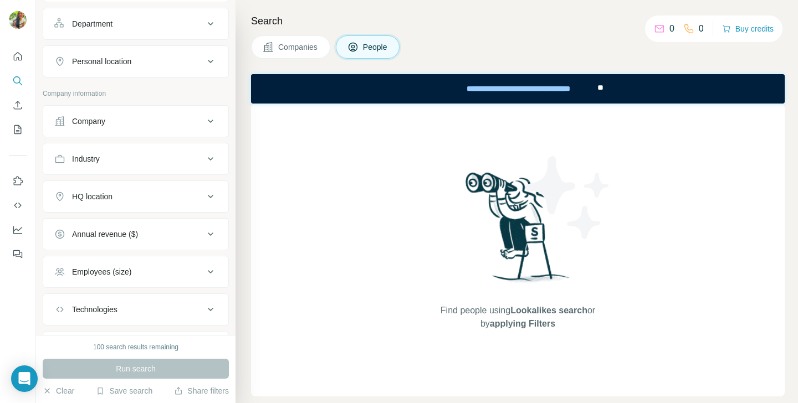
scroll to position [198, 0]
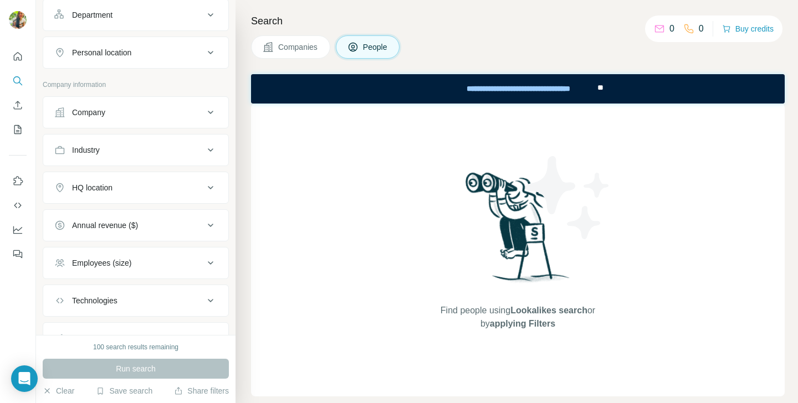
click at [202, 112] on div "Company" at bounding box center [129, 112] width 150 height 11
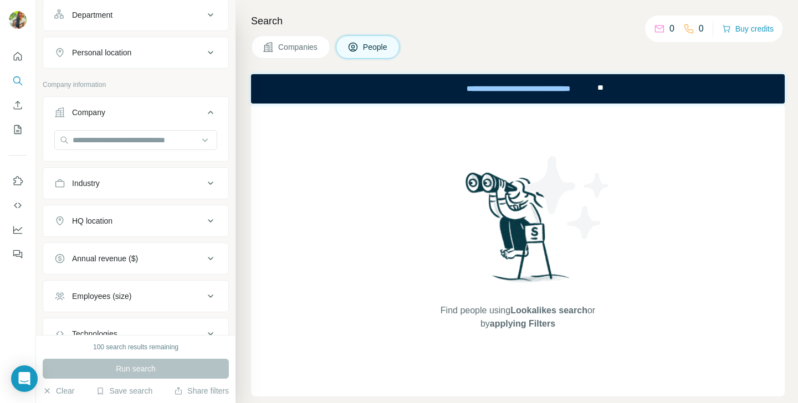
click at [193, 182] on div "Industry" at bounding box center [129, 183] width 150 height 11
click at [163, 210] on input at bounding box center [129, 211] width 137 height 12
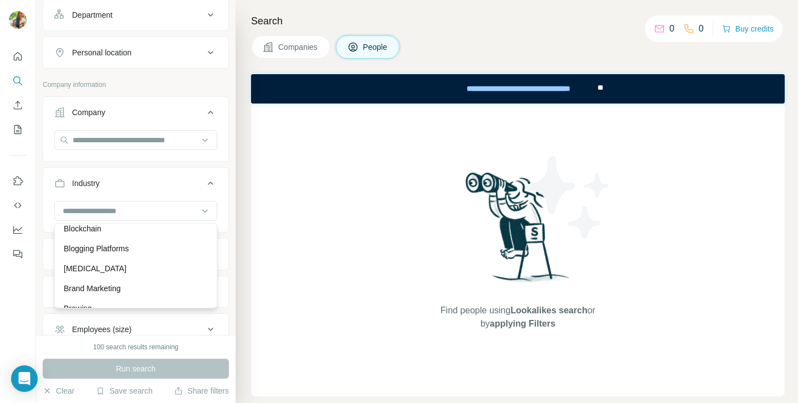
scroll to position [1164, 0]
click at [309, 260] on div "Find people using Lookalikes search or by applying Filters" at bounding box center [517, 250] width 533 height 293
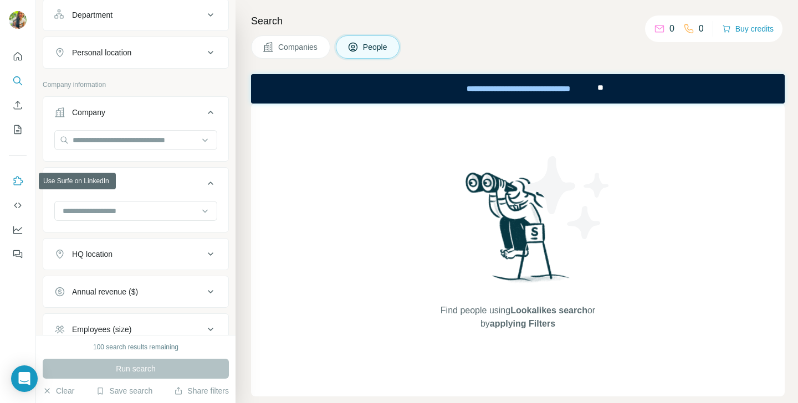
click at [17, 184] on icon "Use Surfe on LinkedIn" at bounding box center [17, 181] width 11 height 11
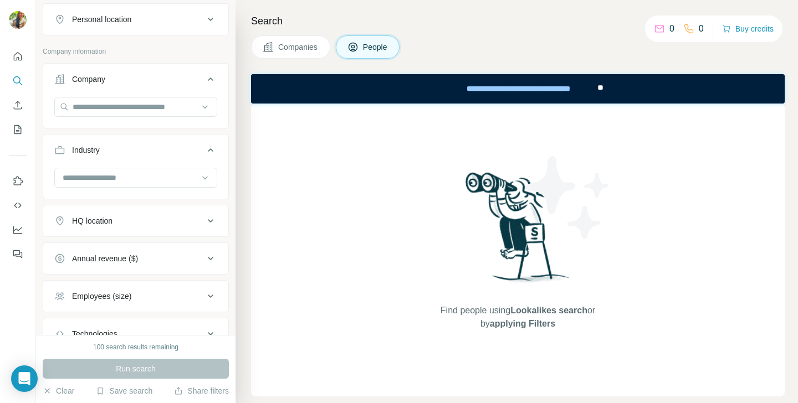
scroll to position [233, 0]
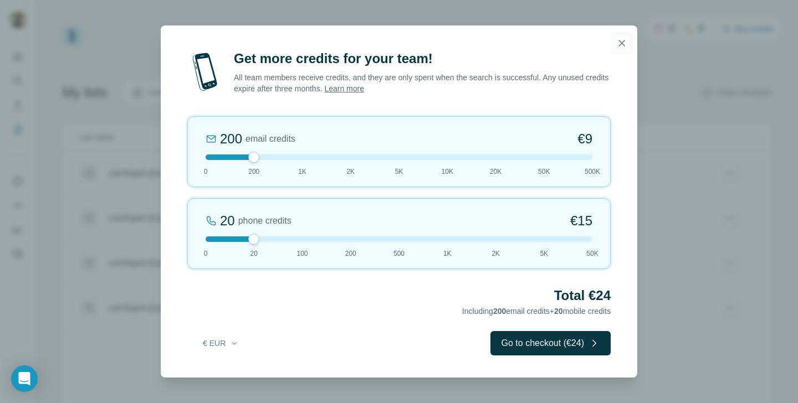
click at [623, 40] on icon "button" at bounding box center [621, 43] width 11 height 11
